Goal: Task Accomplishment & Management: Complete application form

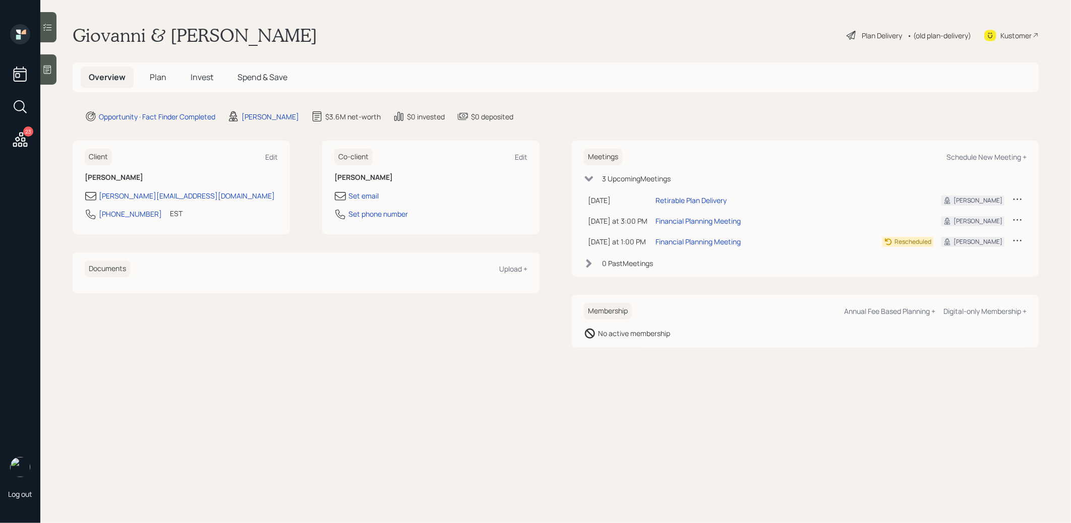
click at [880, 30] on div "Plan Delivery" at bounding box center [882, 35] width 40 height 11
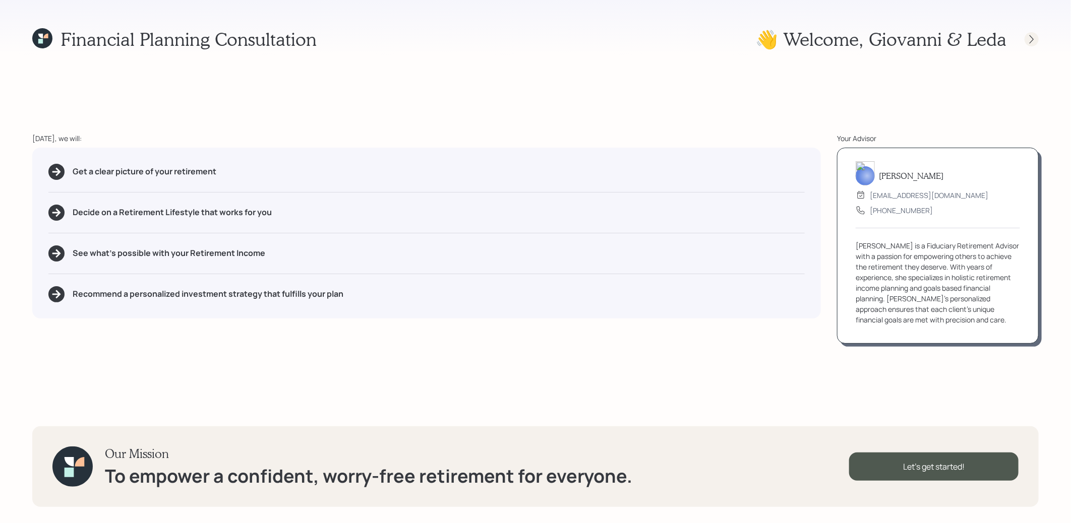
click at [1033, 38] on icon at bounding box center [1032, 39] width 10 height 10
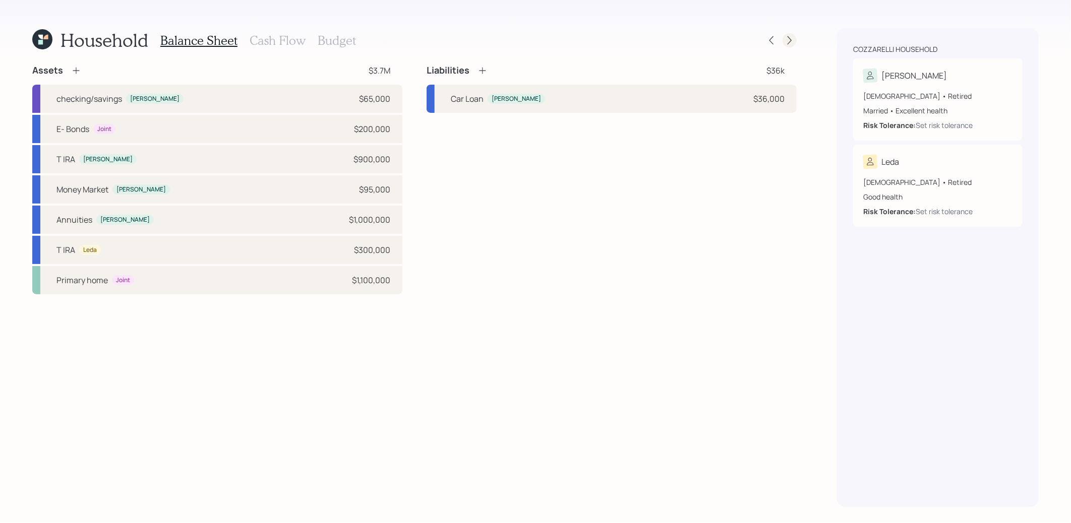
click at [793, 39] on icon at bounding box center [790, 40] width 10 height 10
